Goal: Book appointment/travel/reservation

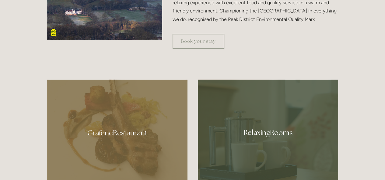
scroll to position [306, 0]
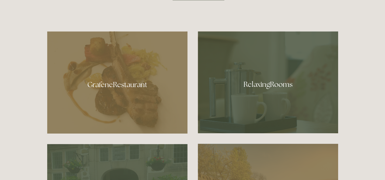
click at [128, 91] on div at bounding box center [117, 82] width 140 height 103
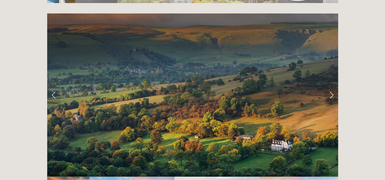
scroll to position [1189, 0]
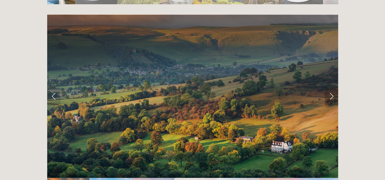
click at [330, 87] on link "Next Slide" at bounding box center [331, 96] width 13 height 18
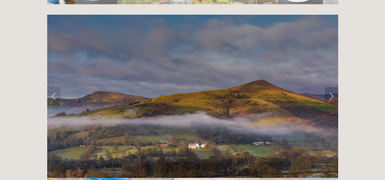
click at [330, 87] on link "Next Slide" at bounding box center [331, 96] width 13 height 18
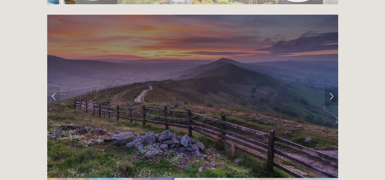
click at [330, 87] on link "Next Slide" at bounding box center [331, 96] width 13 height 18
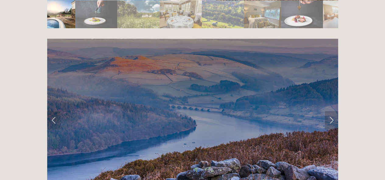
scroll to position [1164, 0]
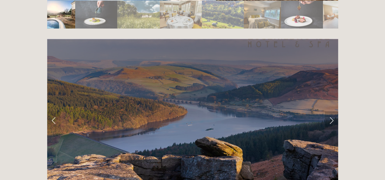
click at [331, 112] on link "Next Slide" at bounding box center [331, 121] width 13 height 18
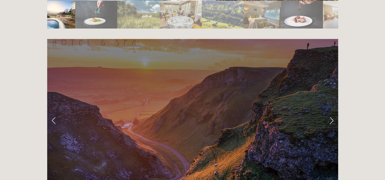
click at [331, 112] on link "Next Slide" at bounding box center [331, 121] width 13 height 18
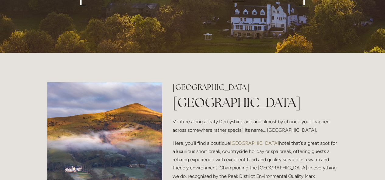
scroll to position [0, 0]
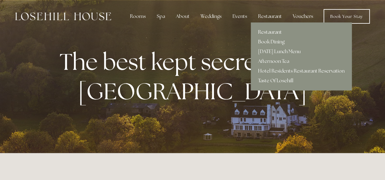
click at [265, 33] on link "Restaurant" at bounding box center [301, 32] width 101 height 10
click at [267, 82] on link "Taste Of Losehill" at bounding box center [301, 81] width 101 height 10
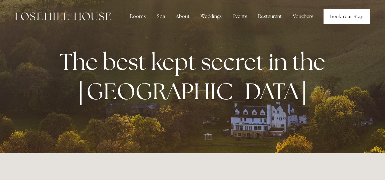
click at [348, 14] on link "Book Your Stay" at bounding box center [347, 16] width 46 height 15
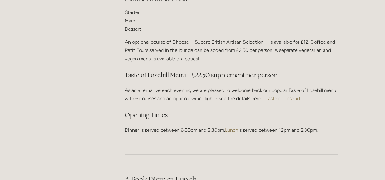
scroll to position [842, 0]
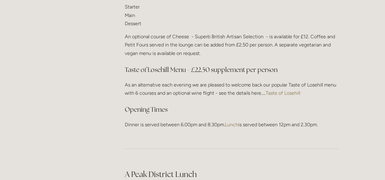
click at [236, 48] on p "An optional course of Cheese - Superb British Artisan Selection - is available …" at bounding box center [231, 45] width 213 height 25
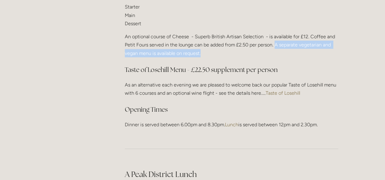
drag, startPoint x: 227, startPoint y: 44, endPoint x: 276, endPoint y: 37, distance: 49.2
click at [276, 37] on p "An optional course of Cheese - Superb British Artisan Selection - is available …" at bounding box center [231, 45] width 213 height 25
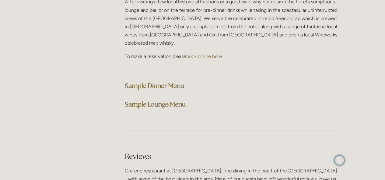
scroll to position [1593, 0]
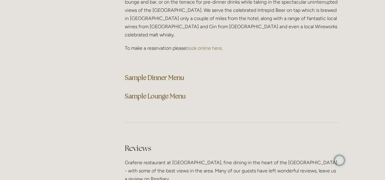
click at [165, 74] on strong "Sample Dinner Menu" at bounding box center [154, 78] width 59 height 8
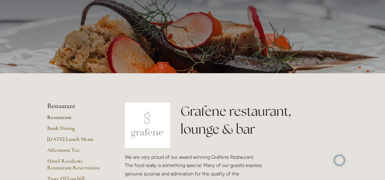
scroll to position [0, 0]
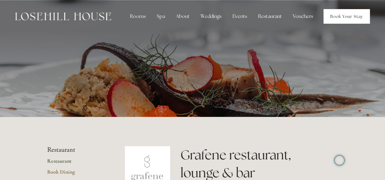
click at [354, 17] on link "Book Your Stay" at bounding box center [347, 16] width 46 height 15
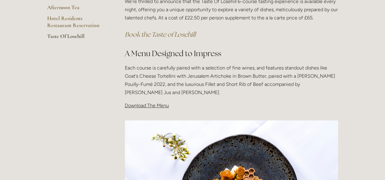
scroll to position [162, 0]
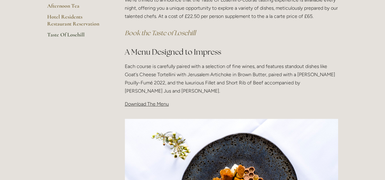
click at [152, 103] on span "Download The Menu" at bounding box center [147, 104] width 44 height 6
click at [148, 104] on span "Download The Menu" at bounding box center [147, 104] width 44 height 6
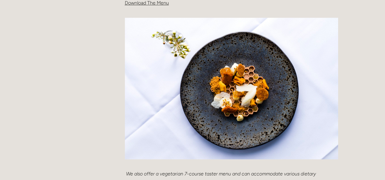
scroll to position [254, 0]
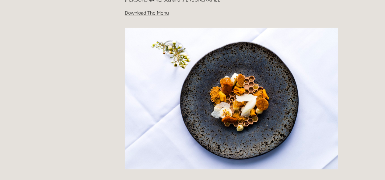
click at [142, 13] on span "Download The Menu" at bounding box center [147, 13] width 44 height 6
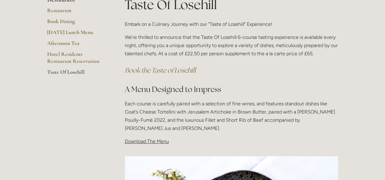
scroll to position [103, 0]
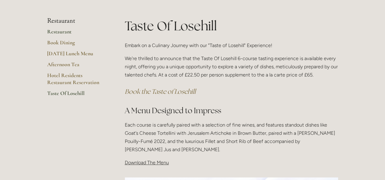
click at [65, 33] on link "Restaurant" at bounding box center [76, 33] width 58 height 11
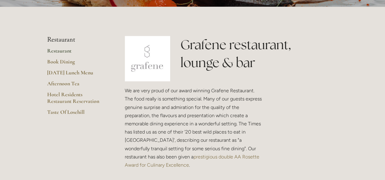
scroll to position [110, 0]
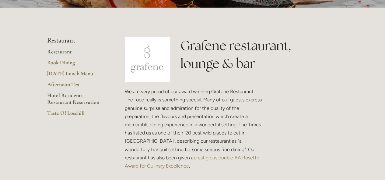
click at [63, 101] on link "Hotel Residents Restaurant Reservation" at bounding box center [76, 101] width 58 height 18
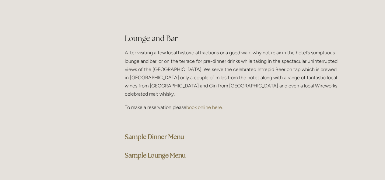
scroll to position [1534, 0]
click at [156, 132] on strong "Sample Dinner Menu" at bounding box center [154, 136] width 59 height 8
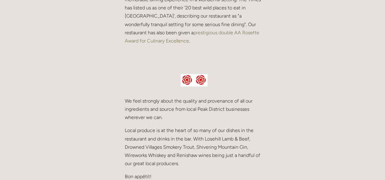
scroll to position [0, 0]
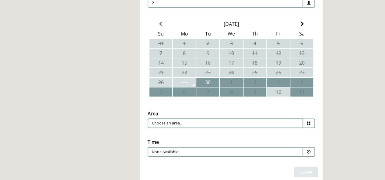
scroll to position [138, 0]
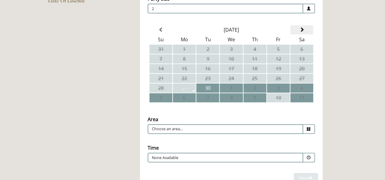
click at [305, 30] on th at bounding box center [301, 29] width 23 height 9
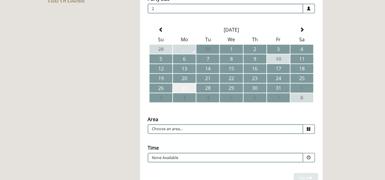
click at [184, 90] on td "27" at bounding box center [184, 88] width 23 height 9
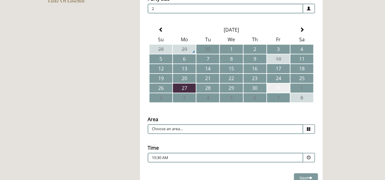
click at [279, 88] on td "31" at bounding box center [278, 88] width 23 height 9
click at [206, 127] on input "Choose an area..." at bounding box center [226, 129] width 156 height 10
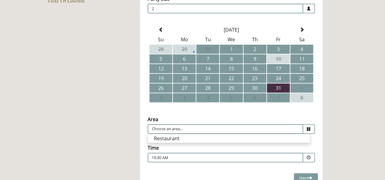
click at [195, 143] on div "Time Please pick a time 10:30 AM Combined Shape Join Standby List 10:30 AM" at bounding box center [231, 154] width 173 height 24
click at [252, 87] on td "30" at bounding box center [254, 88] width 23 height 9
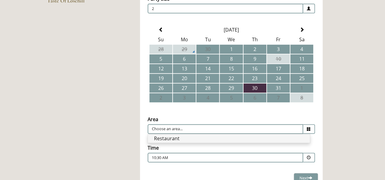
click at [210, 138] on li "Restaurant" at bounding box center [229, 139] width 162 height 9
type input "Restaurant"
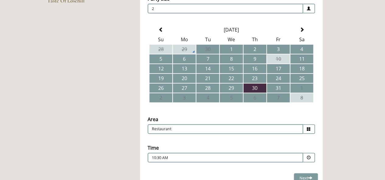
click at [204, 162] on div "10:30 AM Combined Shape Join Standby List" at bounding box center [225, 160] width 147 height 8
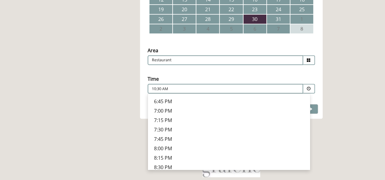
scroll to position [229, 0]
click at [209, 132] on p "7:30 PM" at bounding box center [229, 129] width 150 height 7
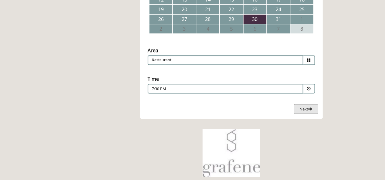
click at [304, 111] on span "Next" at bounding box center [305, 109] width 13 height 5
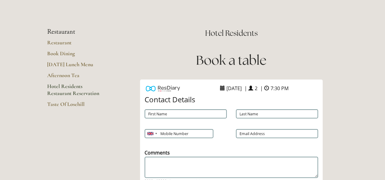
scroll to position [32, 0]
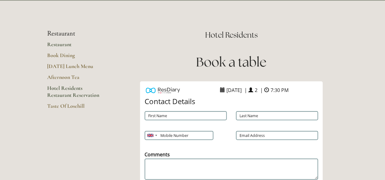
click at [58, 45] on link "Restaurant" at bounding box center [76, 46] width 58 height 11
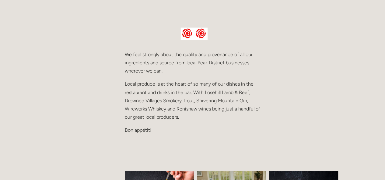
scroll to position [280, 0]
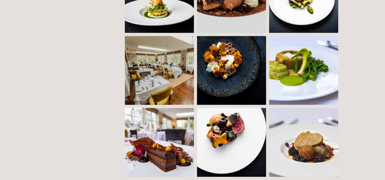
scroll to position [562, 0]
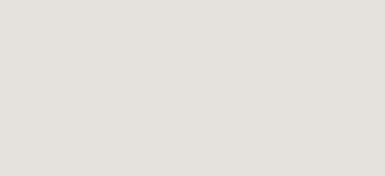
scroll to position [141, 0]
